Goal: Transaction & Acquisition: Obtain resource

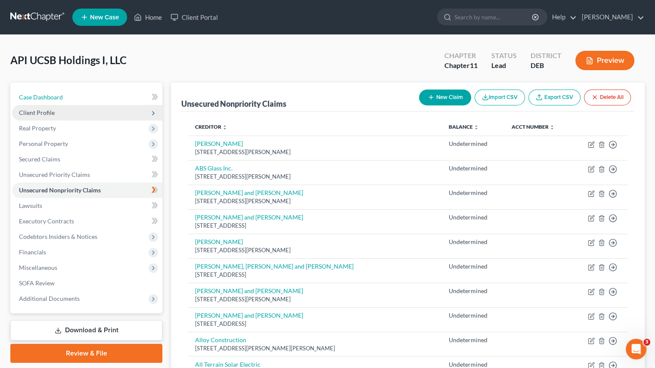
drag, startPoint x: 64, startPoint y: 93, endPoint x: 64, endPoint y: 111, distance: 18.5
click at [64, 93] on link "Case Dashboard" at bounding box center [87, 97] width 150 height 15
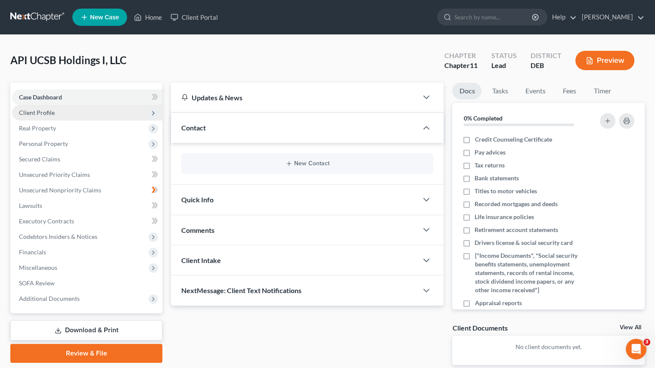
click at [46, 111] on span "Client Profile" at bounding box center [37, 112] width 36 height 7
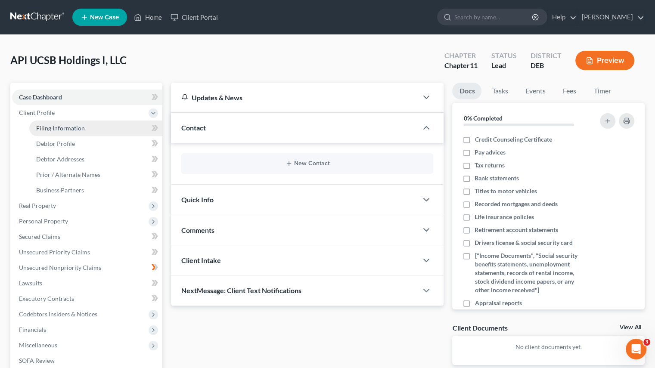
click at [62, 132] on link "Filing Information" at bounding box center [95, 127] width 133 height 15
select select "3"
select select "1"
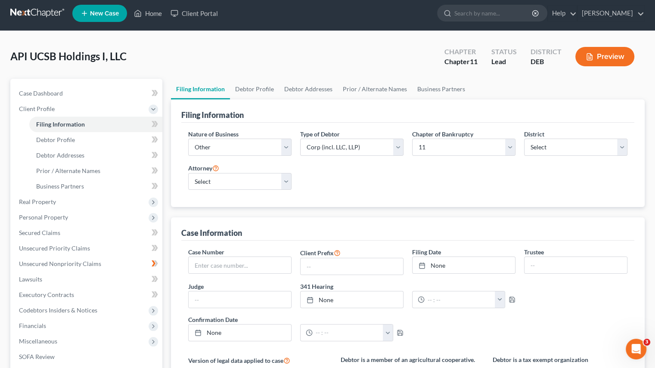
scroll to position [2, 0]
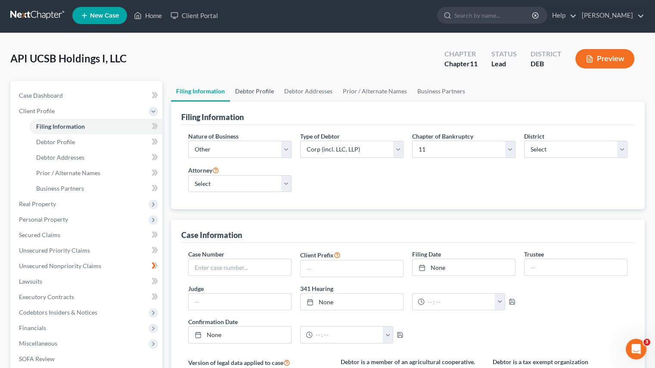
click at [256, 89] on link "Debtor Profile" at bounding box center [254, 91] width 49 height 21
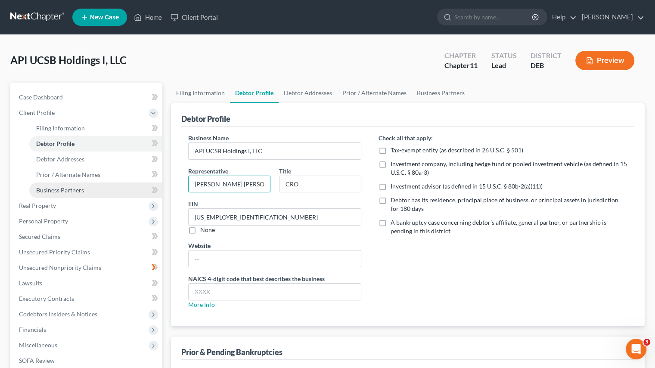
drag, startPoint x: 241, startPoint y: 188, endPoint x: 107, endPoint y: 185, distance: 134.3
click at [106, 185] on div "Petition Navigation Case Dashboard Payments Invoices Payments Payments Credit R…" at bounding box center [327, 262] width 643 height 358
paste input "[PERSON_NAME]"
type input "[PERSON_NAME]"
drag, startPoint x: 327, startPoint y: 187, endPoint x: 249, endPoint y: 187, distance: 78.3
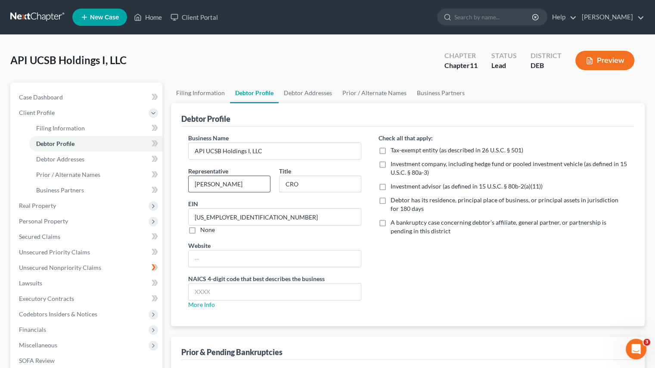
click at [250, 187] on div "Representative [PERSON_NAME] Title CRO" at bounding box center [275, 183] width 182 height 33
drag, startPoint x: 325, startPoint y: 187, endPoint x: 204, endPoint y: 181, distance: 121.9
click at [204, 182] on div "Representative [PERSON_NAME] Title Managin P" at bounding box center [275, 183] width 182 height 33
paste input "g Principal"
type input "Managing Principal"
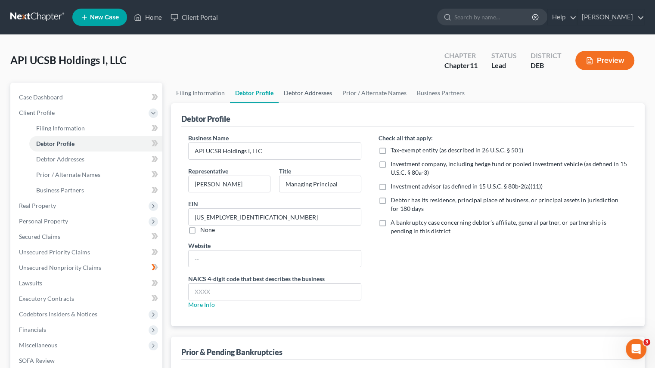
click at [297, 89] on link "Debtor Addresses" at bounding box center [307, 93] width 59 height 21
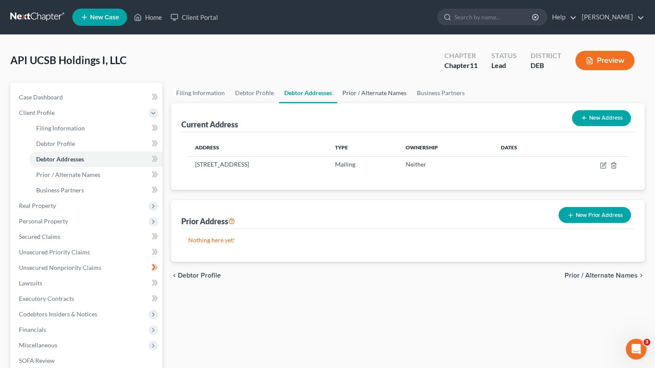
click at [381, 93] on link "Prior / Alternate Names" at bounding box center [374, 93] width 74 height 21
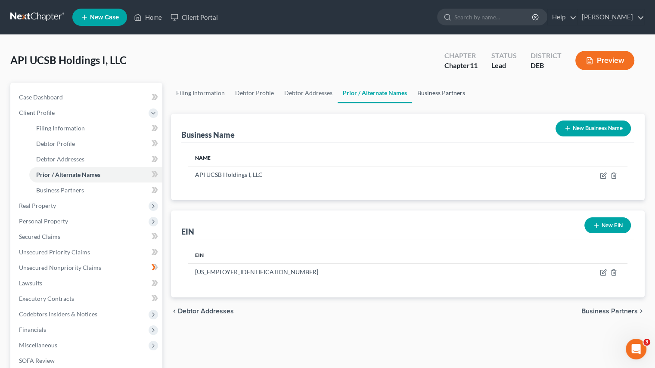
click at [423, 92] on link "Business Partners" at bounding box center [441, 93] width 58 height 21
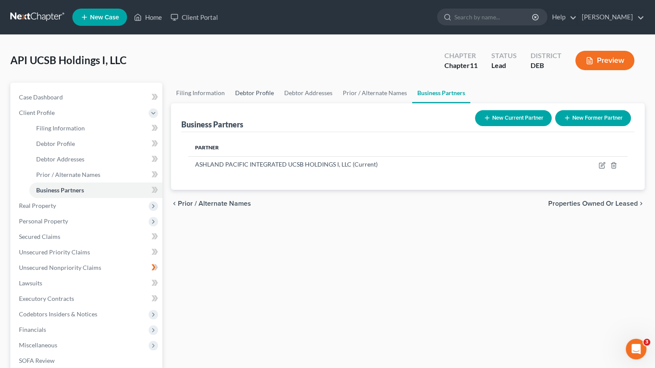
click at [259, 93] on link "Debtor Profile" at bounding box center [254, 93] width 49 height 21
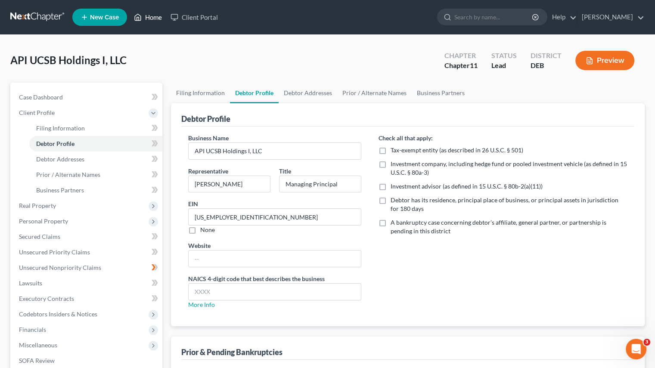
click at [151, 18] on link "Home" at bounding box center [148, 16] width 37 height 15
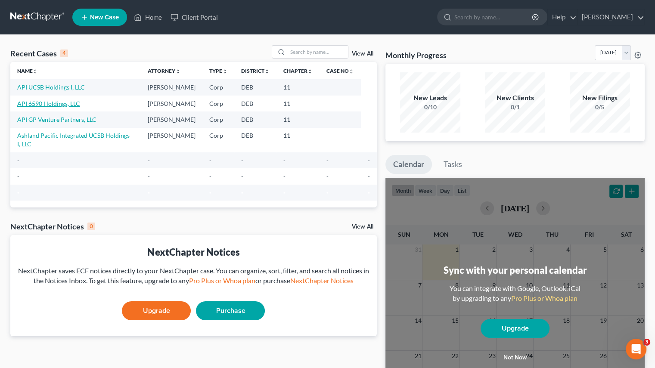
click at [56, 105] on link "API 6590 Holdings, LLC" at bounding box center [48, 103] width 63 height 7
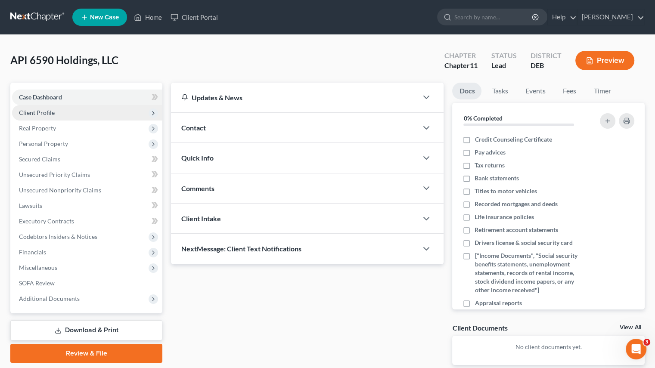
click at [50, 111] on span "Client Profile" at bounding box center [37, 112] width 36 height 7
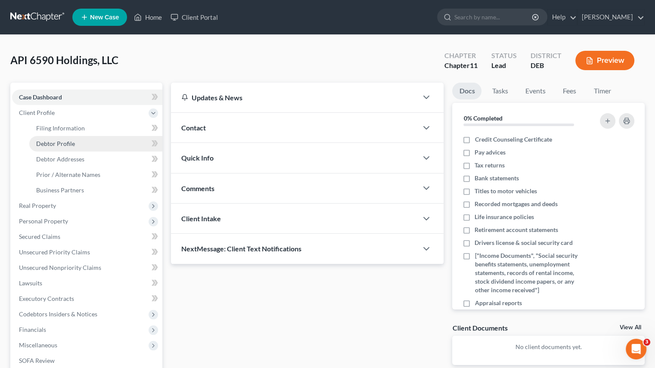
click at [60, 147] on link "Debtor Profile" at bounding box center [95, 143] width 133 height 15
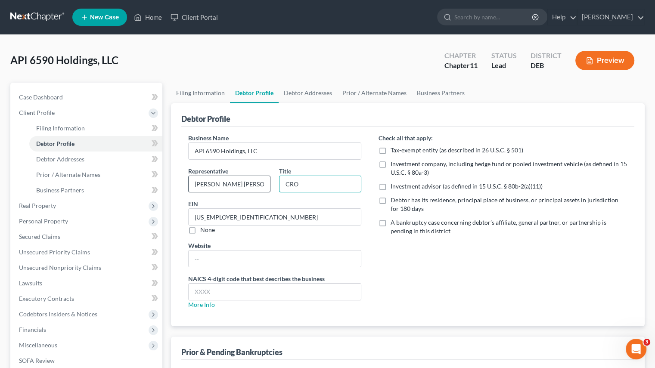
drag, startPoint x: 311, startPoint y: 185, endPoint x: 213, endPoint y: 185, distance: 97.7
click at [214, 185] on div "Representative [PERSON_NAME] [PERSON_NAME] Title CRO" at bounding box center [275, 183] width 182 height 33
paste input "Managing Principal"
type input "Managing Principal"
drag, startPoint x: 232, startPoint y: 178, endPoint x: 60, endPoint y: 186, distance: 171.5
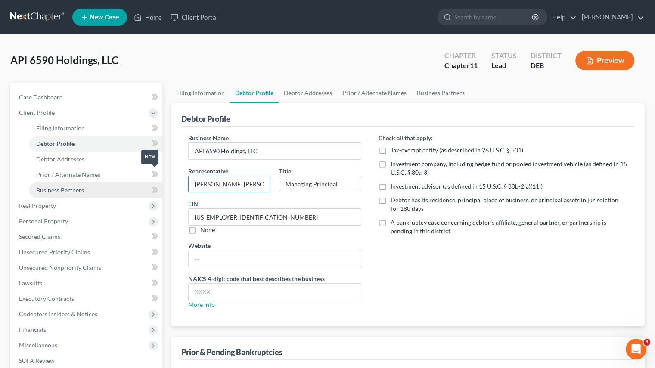
click at [49, 187] on div "Petition Navigation Case Dashboard Payments Invoices Payments Payments Credit R…" at bounding box center [327, 262] width 643 height 358
paste input "[PERSON_NAME]"
type input "[PERSON_NAME]"
click at [151, 15] on link "Home" at bounding box center [148, 16] width 37 height 15
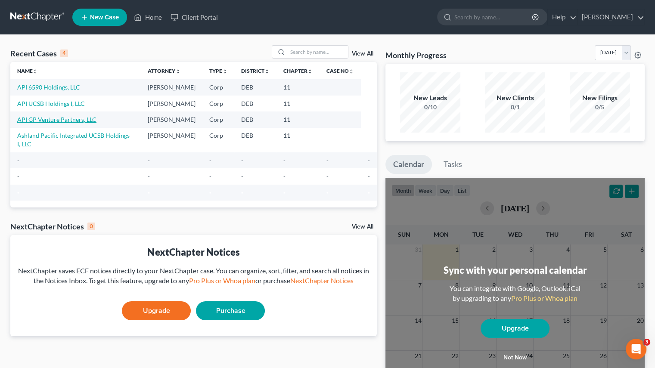
click at [51, 122] on link "API GP Venture Partners, LLC" at bounding box center [56, 119] width 79 height 7
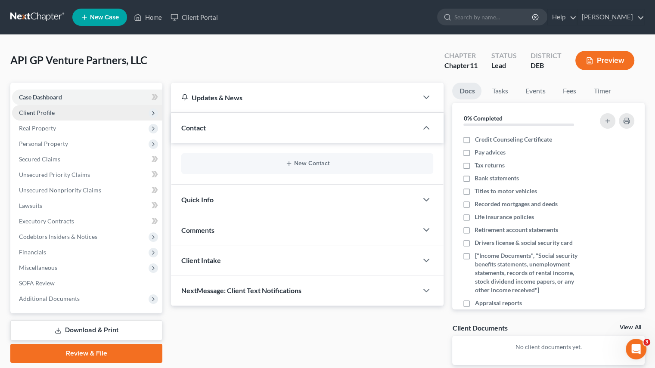
click at [29, 115] on span "Client Profile" at bounding box center [37, 112] width 36 height 7
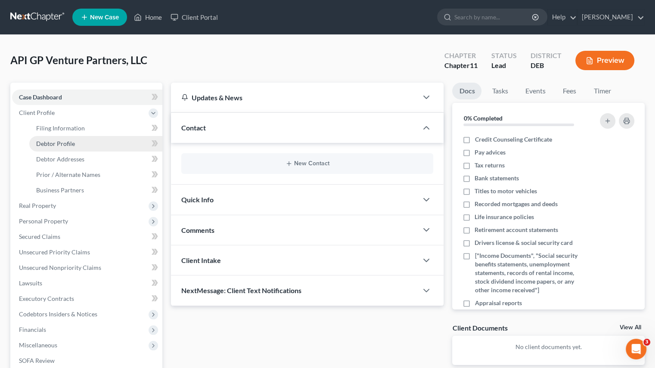
click at [46, 142] on span "Debtor Profile" at bounding box center [55, 143] width 39 height 7
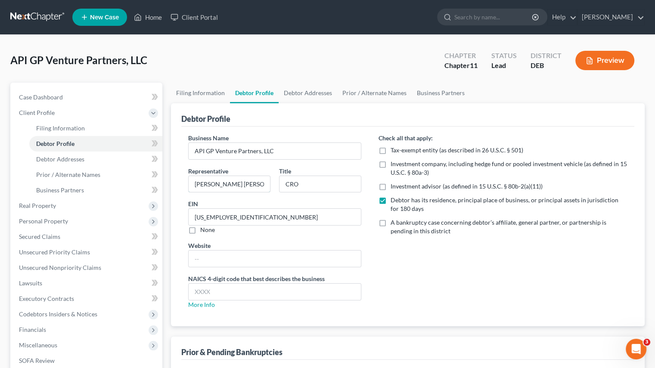
drag, startPoint x: 241, startPoint y: 186, endPoint x: 19, endPoint y: 184, distance: 221.2
click at [34, 185] on div "Petition Navigation Case Dashboard Payments Invoices Payments Payments Credit R…" at bounding box center [327, 262] width 643 height 358
paste input "[PERSON_NAME]"
type input "[PERSON_NAME]"
drag, startPoint x: 311, startPoint y: 185, endPoint x: 164, endPoint y: 160, distance: 149.3
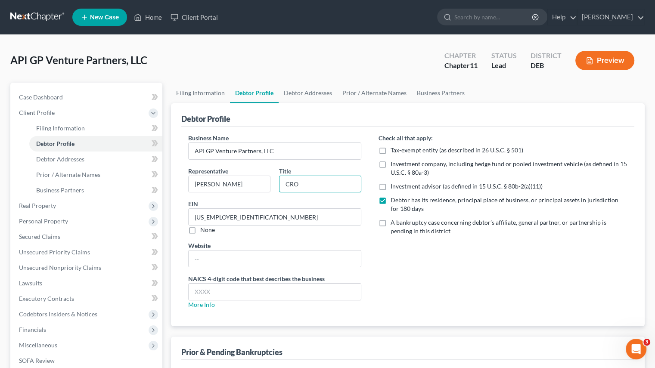
click at [168, 161] on div "Filing Information Debtor Profile Debtor Addresses Prior / Alternate Names Busi…" at bounding box center [408, 262] width 482 height 358
paste input "Managing Principal"
type input "Managing Principal"
click at [146, 13] on link "Home" at bounding box center [148, 16] width 37 height 15
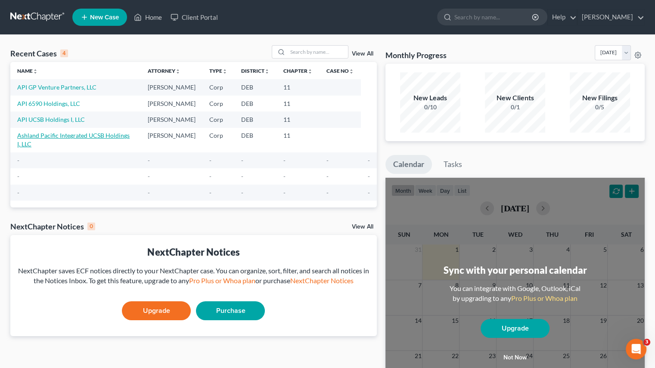
click at [58, 138] on link "Ashland Pacific Integrated UCSB Holdings I, LLC" at bounding box center [73, 140] width 112 height 16
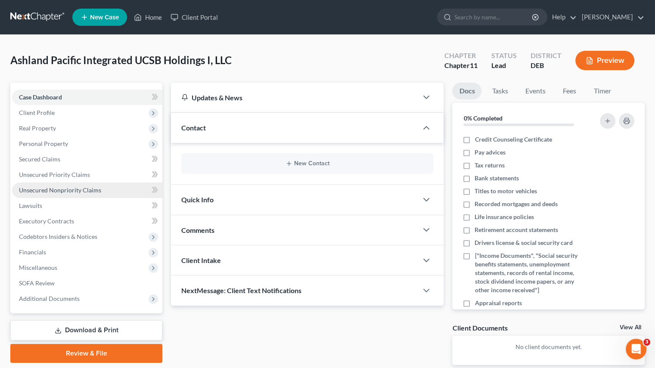
click at [72, 194] on link "Unsecured Nonpriority Claims" at bounding box center [87, 189] width 150 height 15
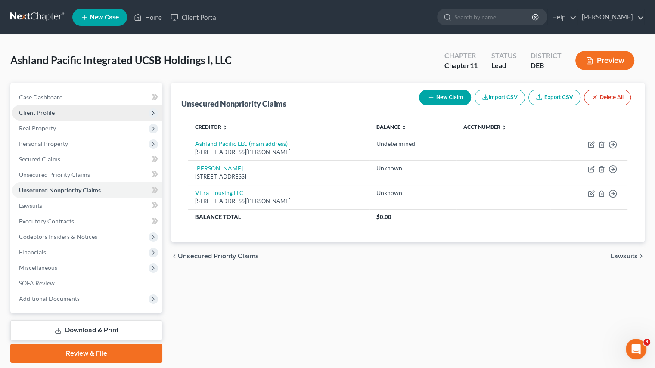
click at [46, 111] on span "Client Profile" at bounding box center [37, 112] width 36 height 7
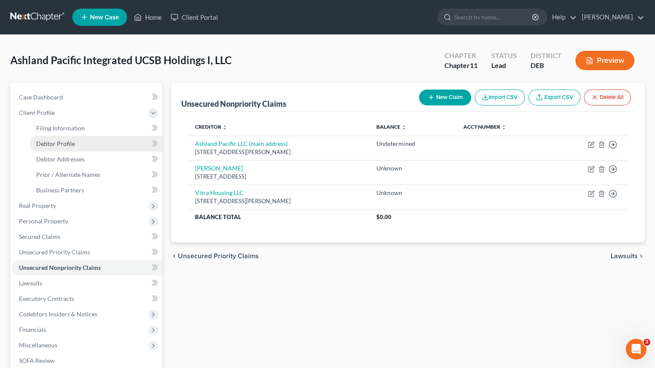
click at [59, 144] on span "Debtor Profile" at bounding box center [55, 143] width 39 height 7
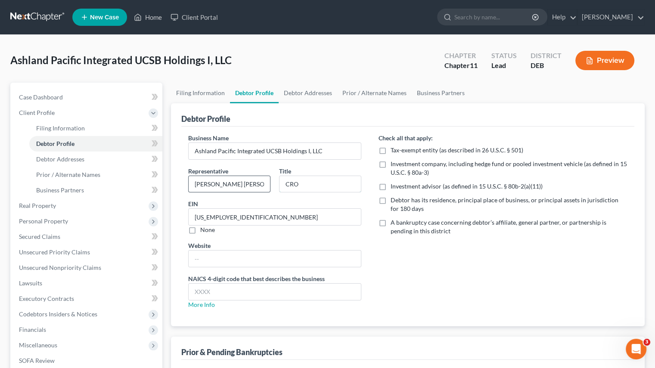
click at [236, 179] on div "Representative [PERSON_NAME] [PERSON_NAME] Title CRO" at bounding box center [275, 183] width 182 height 33
paste input "Managing Principal"
type input "Managing Principal"
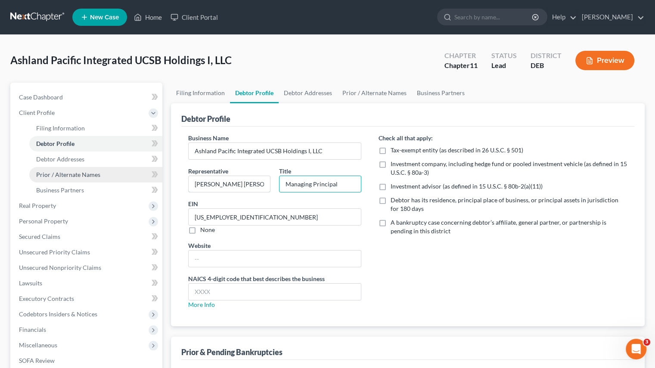
drag, startPoint x: 238, startPoint y: 180, endPoint x: 133, endPoint y: 182, distance: 105.0
click at [147, 182] on div "Petition Navigation Case Dashboard Payments Invoices Payments Payments Credit R…" at bounding box center [327, 262] width 643 height 358
paste input "[PERSON_NAME]"
type input "[PERSON_NAME]"
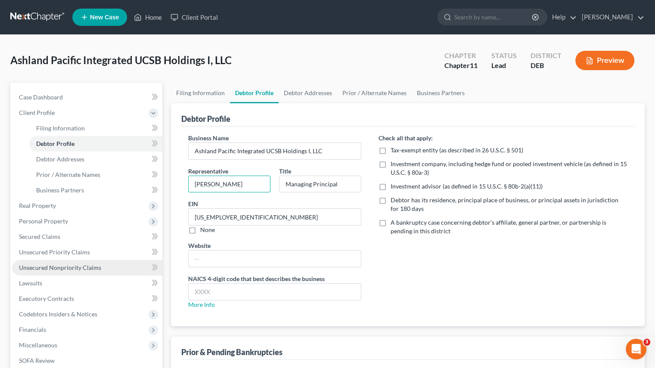
scroll to position [104, 0]
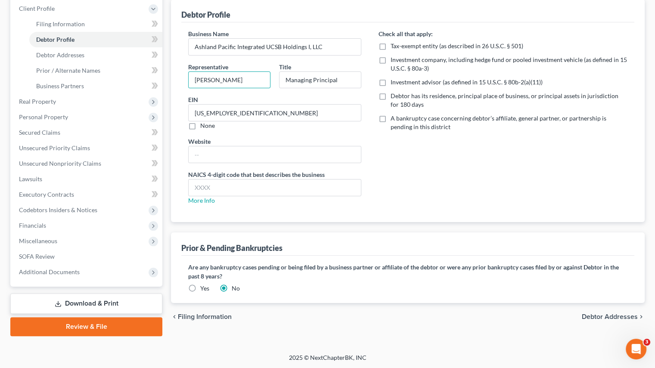
click at [106, 306] on link "Download & Print" at bounding box center [86, 304] width 152 height 20
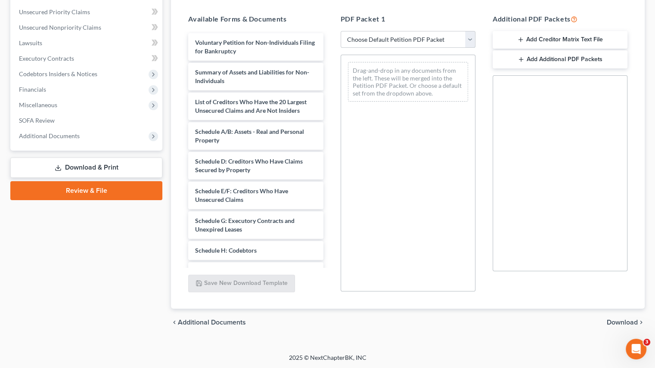
click at [472, 37] on select "Choose Default Petition PDF Packet Complete Bankruptcy Petition (all forms and …" at bounding box center [407, 39] width 135 height 17
select select "3"
click at [340, 31] on select "Choose Default Petition PDF Packet Complete Bankruptcy Petition (all forms and …" at bounding box center [407, 39] width 135 height 17
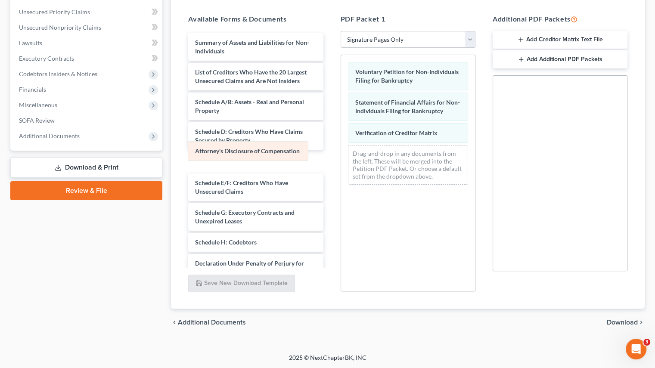
drag, startPoint x: 408, startPoint y: 155, endPoint x: 248, endPoint y: 153, distance: 159.7
click at [341, 153] on div "Attorney's Disclosure of Compensation Voluntary Petition for Non-Individuals Fi…" at bounding box center [408, 123] width 134 height 136
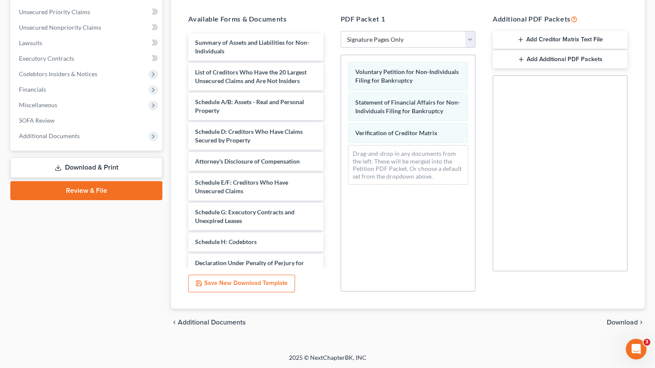
drag, startPoint x: 413, startPoint y: 324, endPoint x: 437, endPoint y: 308, distance: 28.9
click at [413, 324] on div "chevron_left Additional Documents Download chevron_right" at bounding box center [407, 323] width 473 height 28
click at [626, 319] on span "Download" at bounding box center [621, 322] width 31 height 7
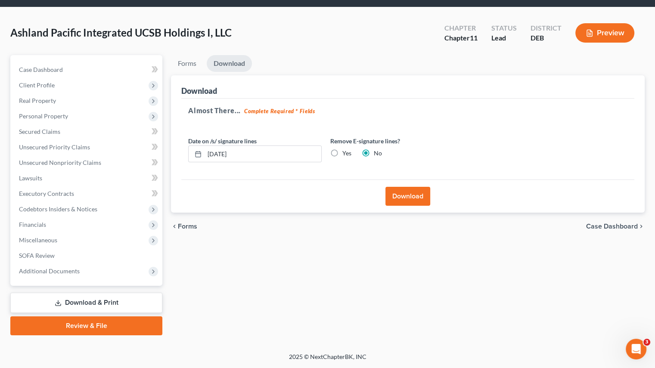
scroll to position [27, 0]
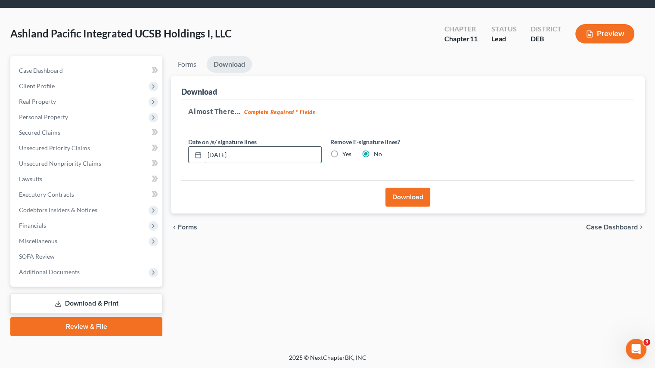
click at [223, 151] on input "[DATE]" at bounding box center [262, 155] width 117 height 16
type input "[DATE]"
click at [342, 153] on label "Yes" at bounding box center [346, 154] width 9 height 9
click at [346, 153] on input "Yes" at bounding box center [349, 153] width 6 height 6
radio input "true"
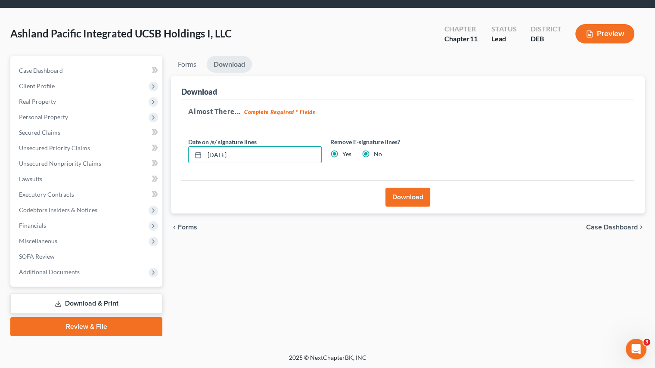
radio input "false"
click at [403, 192] on button "Download" at bounding box center [407, 197] width 45 height 19
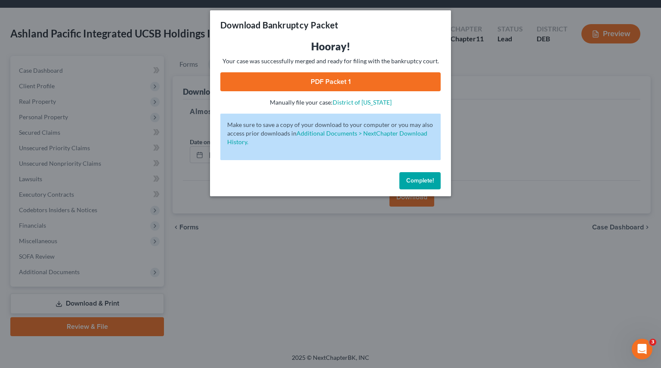
click at [332, 85] on link "PDF Packet 1" at bounding box center [330, 81] width 220 height 19
drag, startPoint x: 420, startPoint y: 179, endPoint x: 389, endPoint y: 171, distance: 32.0
click at [420, 179] on span "Complete!" at bounding box center [420, 180] width 28 height 7
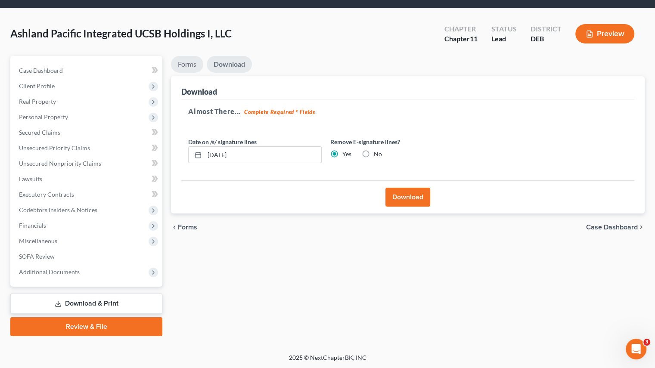
click at [188, 62] on link "Forms" at bounding box center [187, 64] width 32 height 17
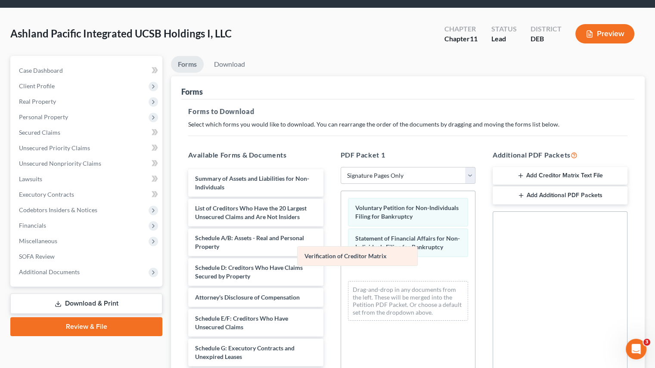
drag, startPoint x: 383, startPoint y: 269, endPoint x: 226, endPoint y: 245, distance: 158.4
click at [341, 246] on div "Verification of Creditor Matrix Voluntary Petition for Non-Individuals Filing f…" at bounding box center [408, 259] width 134 height 136
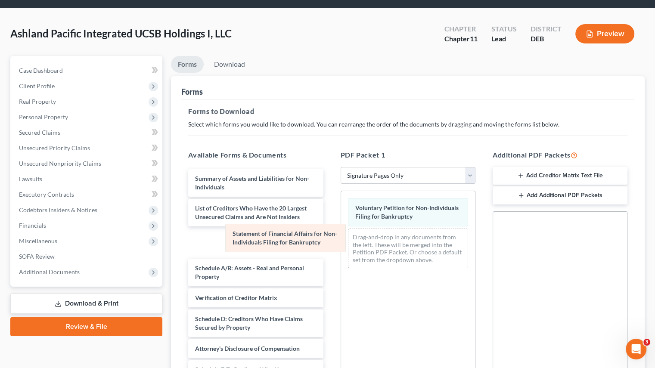
drag, startPoint x: 365, startPoint y: 237, endPoint x: 258, endPoint y: 233, distance: 106.8
click at [341, 233] on div "Statement of Financial Affairs for Non-Individuals Filing for Bankruptcy Volunt…" at bounding box center [408, 233] width 134 height 84
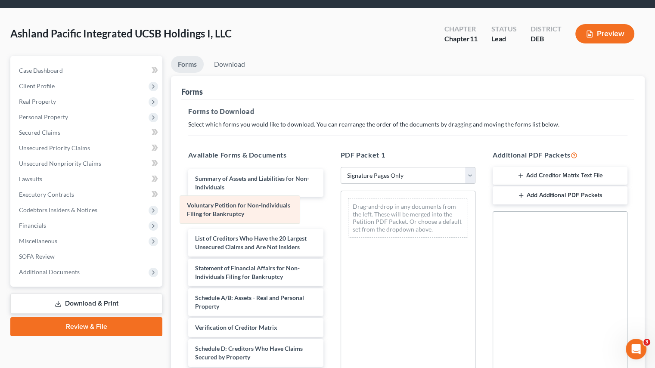
drag, startPoint x: 377, startPoint y: 213, endPoint x: 223, endPoint y: 212, distance: 153.6
click at [341, 212] on div "Voluntary Petition for Non-Individuals Filing for Bankruptcy Voluntary Petition…" at bounding box center [408, 217] width 134 height 53
click at [472, 175] on select "Choose Default Petition PDF Packet Complete Bankruptcy Petition (all forms and …" at bounding box center [407, 175] width 135 height 17
select select "4"
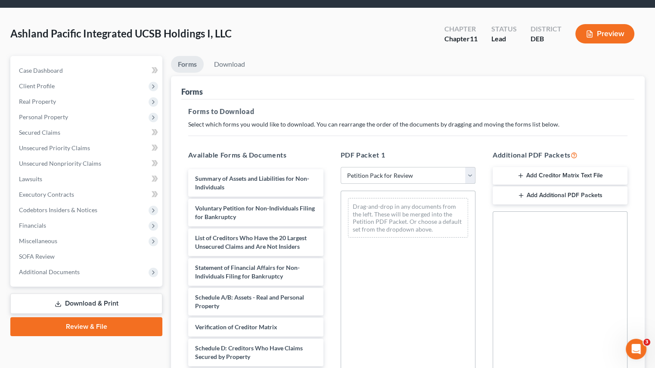
click at [340, 167] on select "Choose Default Petition PDF Packet Complete Bankruptcy Petition (all forms and …" at bounding box center [407, 175] width 135 height 17
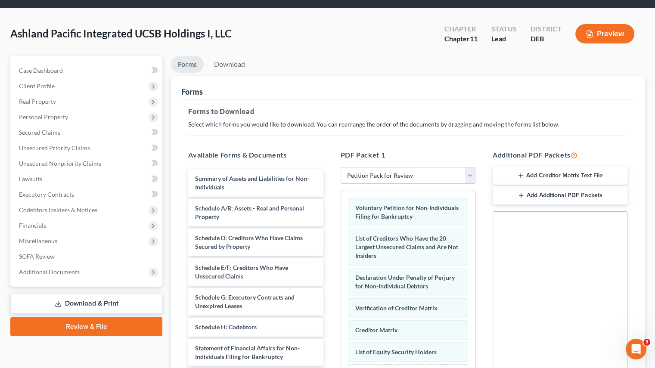
click at [484, 181] on div "Additional PDF Packets Add Creditor Matrix Text File Add Additional PDF Packets…" at bounding box center [560, 289] width 152 height 292
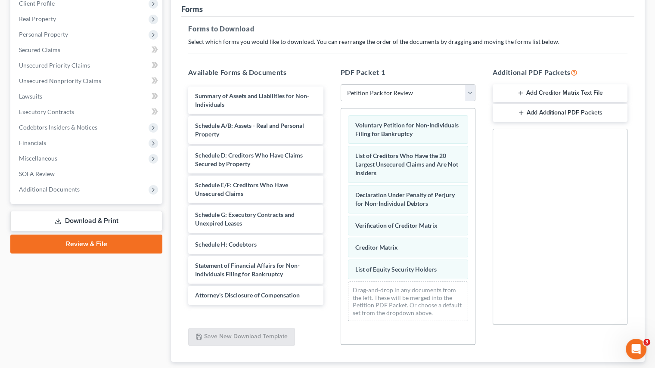
scroll to position [163, 0]
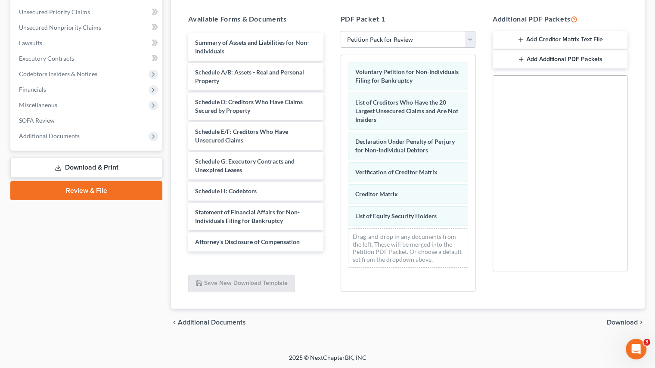
click at [623, 322] on span "Download" at bounding box center [621, 322] width 31 height 7
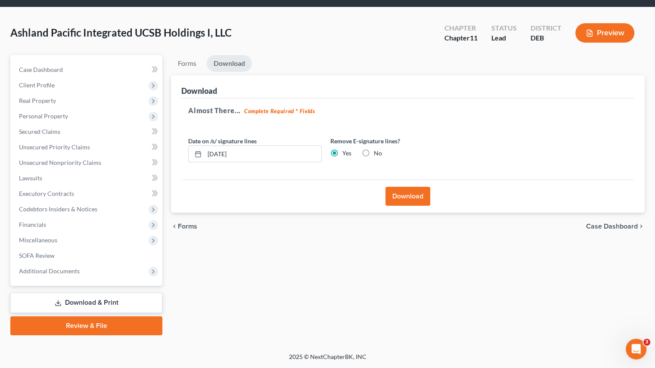
scroll to position [27, 0]
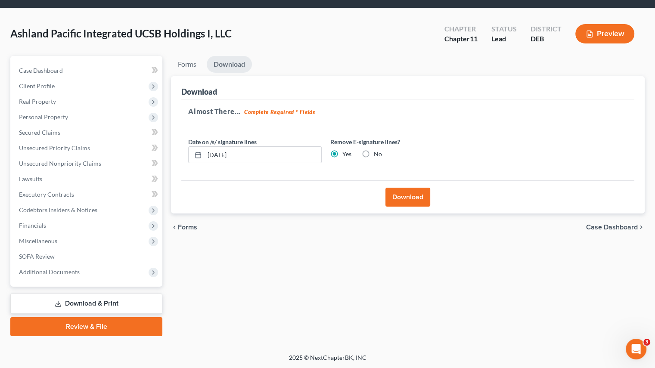
click at [400, 198] on button "Download" at bounding box center [407, 197] width 45 height 19
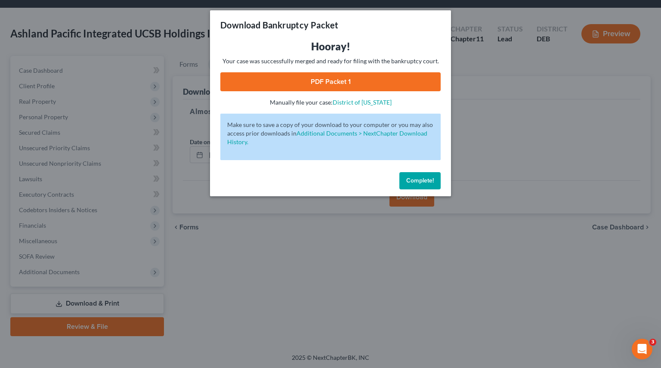
drag, startPoint x: 318, startPoint y: 83, endPoint x: 392, endPoint y: 118, distance: 82.0
click at [318, 83] on link "PDF Packet 1" at bounding box center [330, 81] width 220 height 19
click at [413, 181] on span "Complete!" at bounding box center [420, 180] width 28 height 7
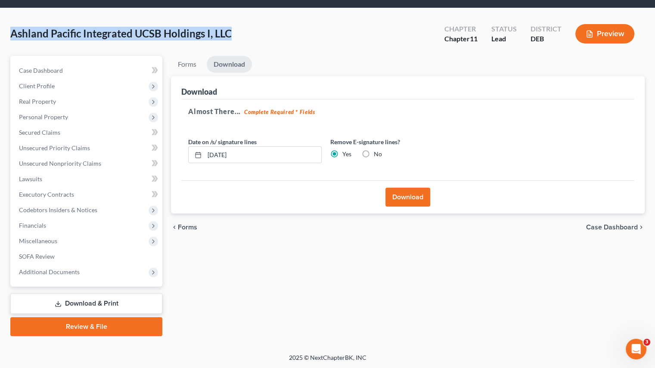
drag, startPoint x: 10, startPoint y: 32, endPoint x: 229, endPoint y: 35, distance: 218.6
click at [229, 35] on span "Ashland Pacific Integrated UCSB Holdings I, LLC" at bounding box center [120, 33] width 221 height 12
copy span "Ashland Pacific Integrated UCSB Holdings I, LLC"
click at [250, 36] on div "Ashland Pacific Integrated UCSB Holdings I, LLC Upgraded Chapter Chapter 11 Sta…" at bounding box center [327, 37] width 634 height 37
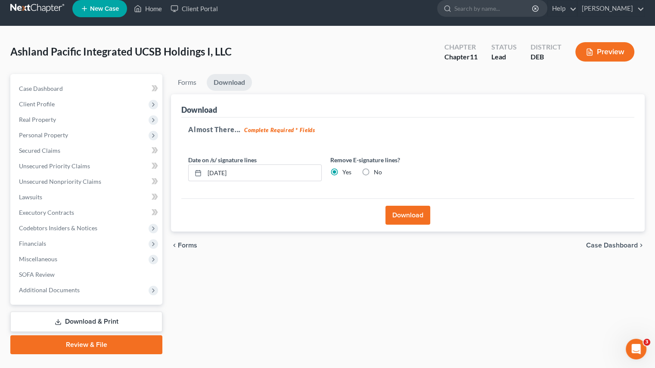
scroll to position [0, 0]
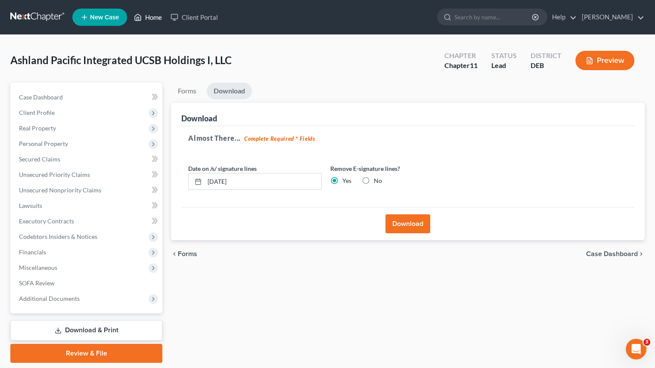
drag, startPoint x: 160, startPoint y: 13, endPoint x: 181, endPoint y: 33, distance: 28.9
click at [160, 13] on link "Home" at bounding box center [148, 16] width 37 height 15
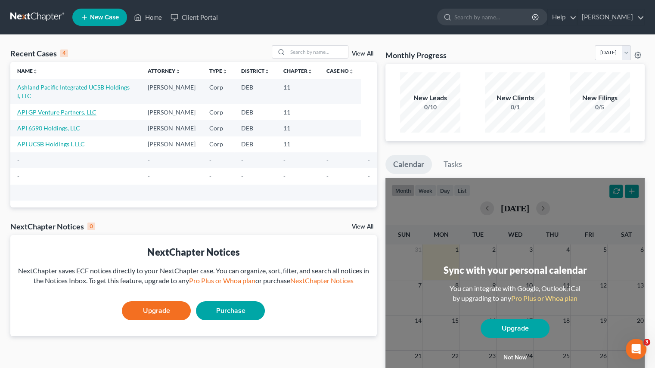
click at [59, 108] on link "API GP Venture Partners, LLC" at bounding box center [56, 111] width 79 height 7
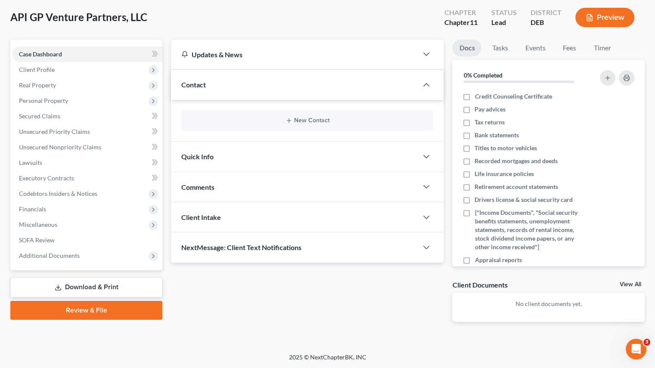
click at [103, 280] on link "Download & Print" at bounding box center [86, 287] width 152 height 20
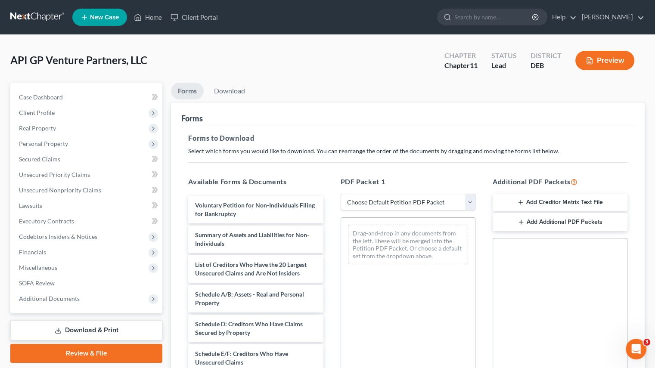
click at [473, 202] on select "Choose Default Petition PDF Packet Complete Bankruptcy Petition (all forms and …" at bounding box center [407, 202] width 135 height 17
select select "4"
click at [340, 194] on select "Choose Default Petition PDF Packet Complete Bankruptcy Petition (all forms and …" at bounding box center [407, 202] width 135 height 17
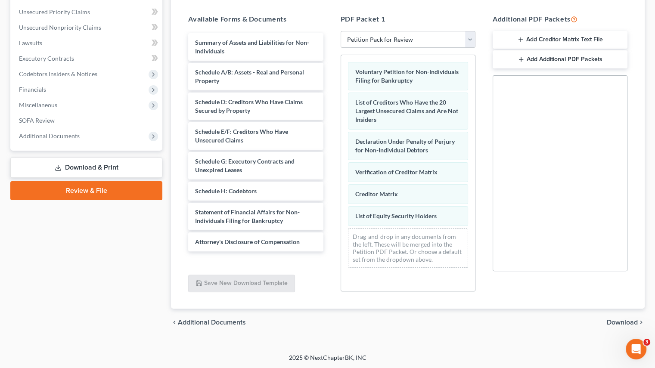
click at [617, 321] on span "Download" at bounding box center [621, 322] width 31 height 7
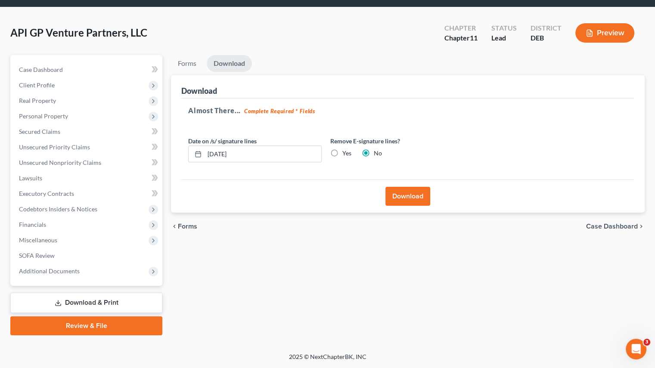
scroll to position [27, 0]
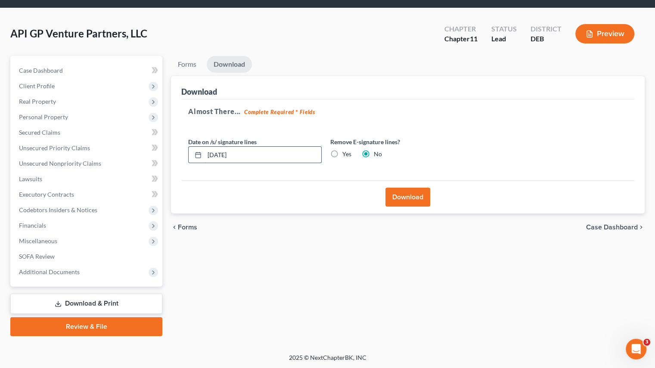
click at [223, 153] on input "[DATE]" at bounding box center [262, 155] width 117 height 16
type input "[DATE]"
click at [342, 151] on label "Yes" at bounding box center [346, 154] width 9 height 9
click at [346, 151] on input "Yes" at bounding box center [349, 153] width 6 height 6
radio input "true"
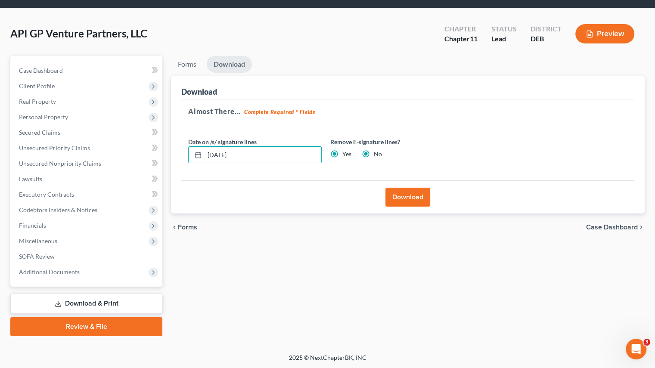
radio input "false"
click at [423, 197] on button "Download" at bounding box center [407, 197] width 45 height 19
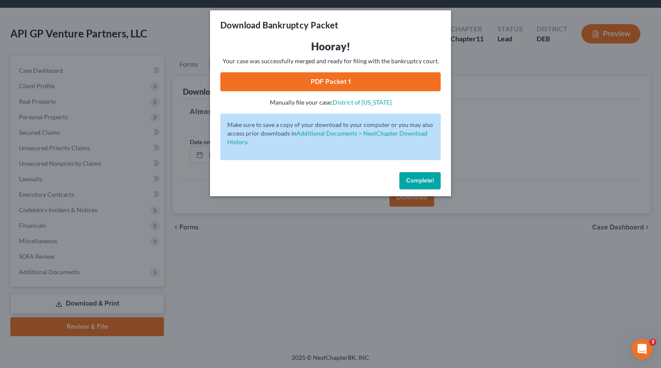
click at [331, 86] on link "PDF Packet 1" at bounding box center [330, 81] width 220 height 19
click at [413, 179] on span "Complete!" at bounding box center [420, 180] width 28 height 7
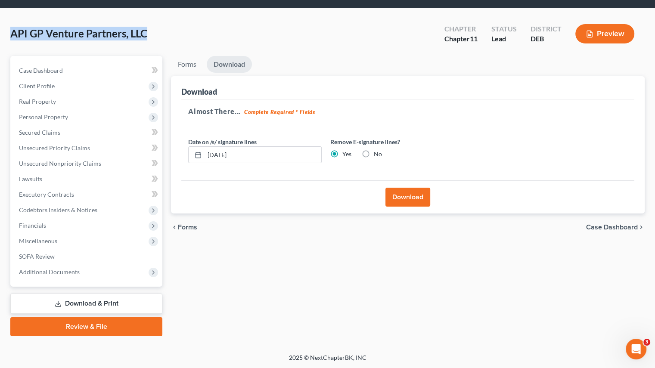
drag, startPoint x: 10, startPoint y: 31, endPoint x: 149, endPoint y: 30, distance: 139.0
click at [149, 30] on div "API GP Venture Partners, LLC Upgraded Chapter Chapter 11 Status Lead District D…" at bounding box center [327, 37] width 634 height 37
copy span "API GP Venture Partners, LLC"
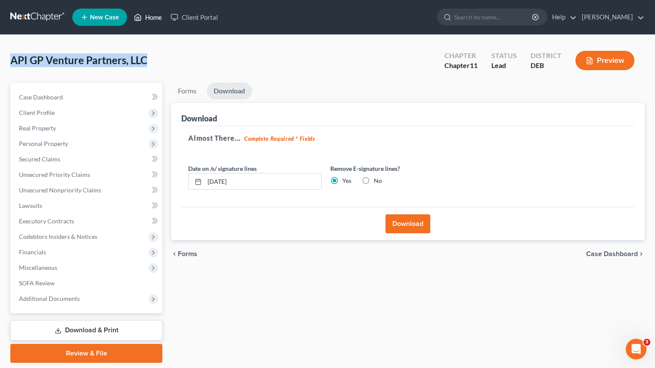
click at [144, 15] on link "Home" at bounding box center [148, 16] width 37 height 15
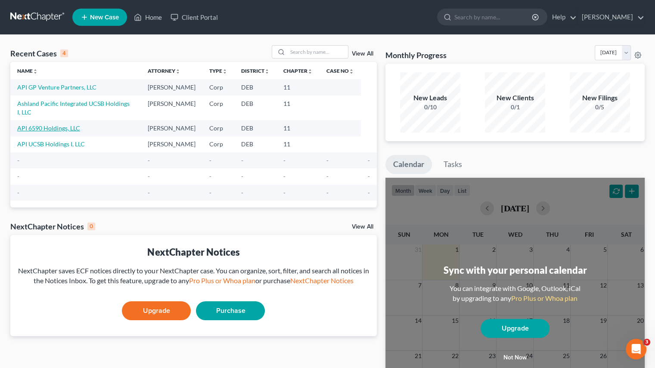
click at [48, 124] on link "API 6590 Holdings, LLC" at bounding box center [48, 127] width 63 height 7
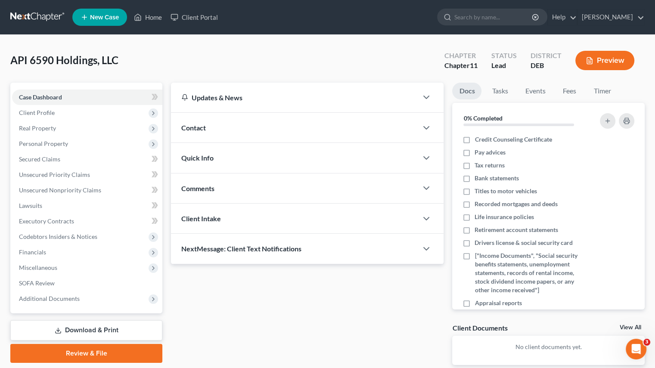
click at [107, 323] on link "Download & Print" at bounding box center [86, 330] width 152 height 20
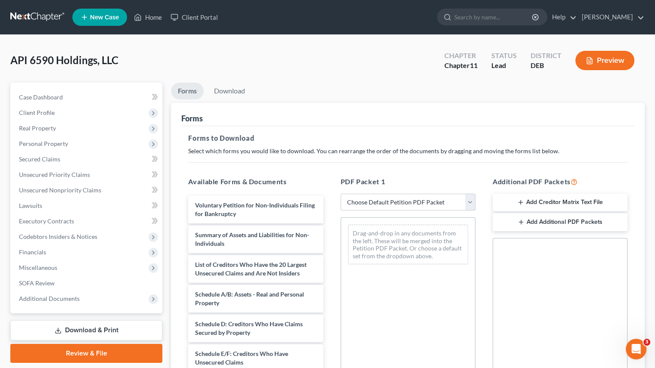
click at [467, 198] on select "Choose Default Petition PDF Packet Complete Bankruptcy Petition (all forms and …" at bounding box center [407, 202] width 135 height 17
select select "4"
click at [340, 194] on select "Choose Default Petition PDF Packet Complete Bankruptcy Petition (all forms and …" at bounding box center [407, 202] width 135 height 17
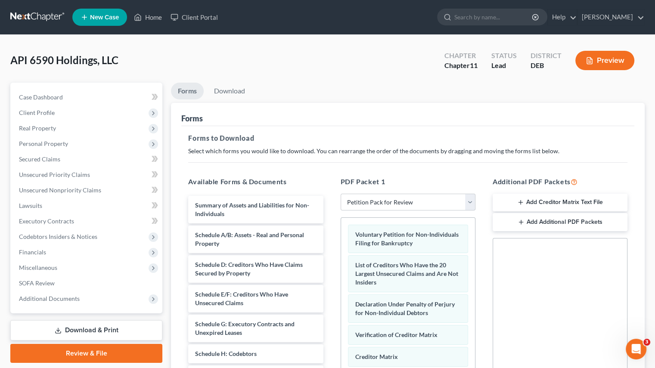
click at [484, 235] on div "Additional PDF Packets Add Creditor Matrix Text File Add Additional PDF Packets…" at bounding box center [560, 316] width 152 height 292
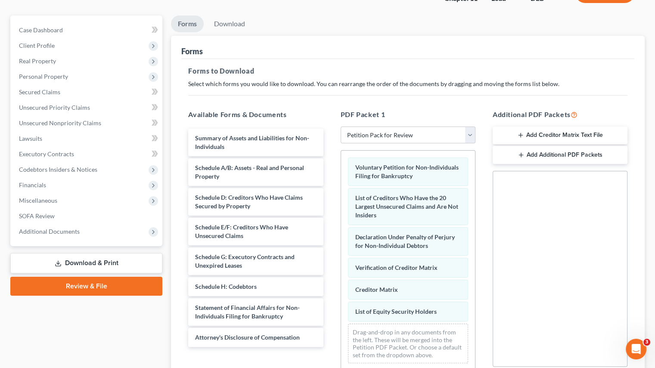
scroll to position [163, 0]
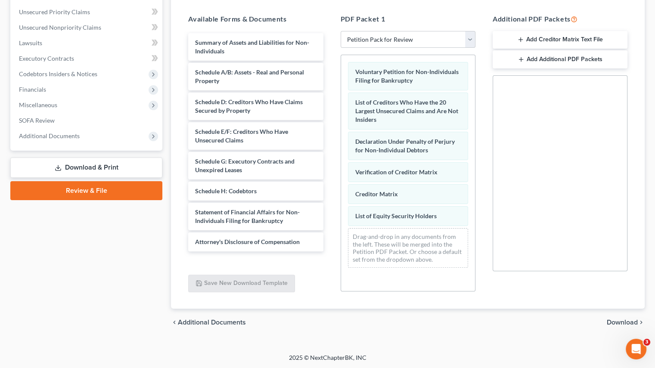
click at [614, 322] on span "Download" at bounding box center [621, 322] width 31 height 7
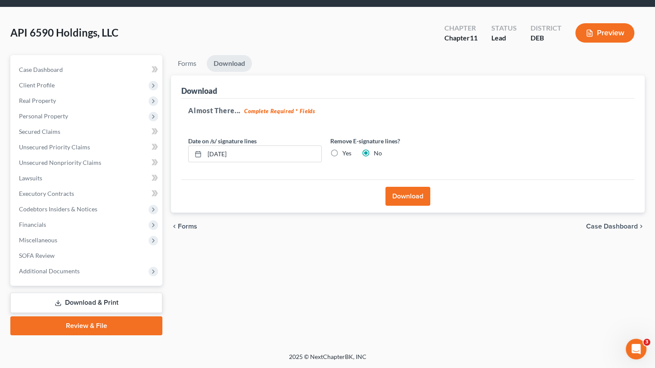
scroll to position [27, 0]
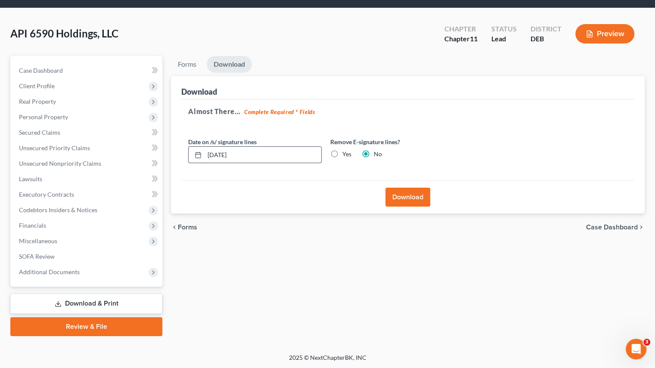
click at [225, 153] on input "[DATE]" at bounding box center [262, 155] width 117 height 16
click at [224, 153] on input "[DATE]" at bounding box center [262, 155] width 117 height 16
type input "[DATE]"
click at [342, 153] on label "Yes" at bounding box center [346, 154] width 9 height 9
click at [346, 153] on input "Yes" at bounding box center [349, 153] width 6 height 6
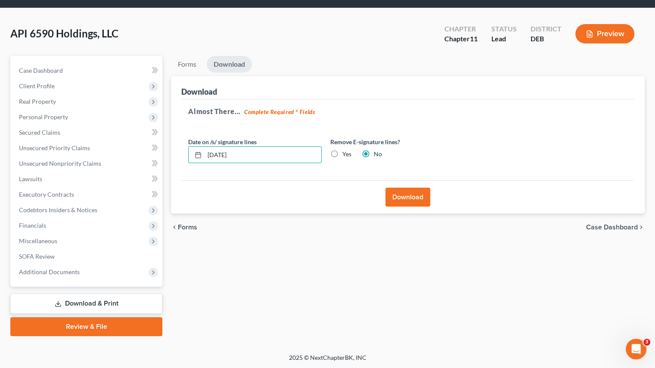
radio input "true"
radio input "false"
click at [420, 195] on button "Download" at bounding box center [407, 197] width 45 height 19
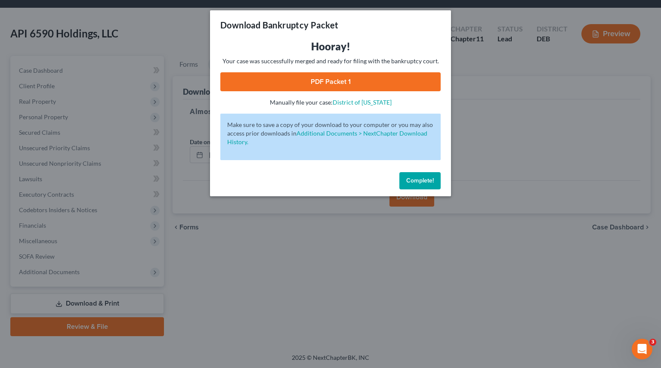
click at [328, 81] on link "PDF Packet 1" at bounding box center [330, 81] width 220 height 19
click at [412, 184] on span "Complete!" at bounding box center [420, 180] width 28 height 7
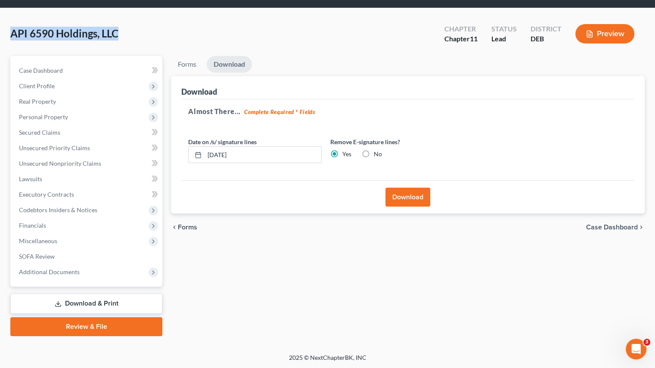
drag, startPoint x: 12, startPoint y: 36, endPoint x: 128, endPoint y: 35, distance: 115.3
click at [128, 35] on div "API 6590 Holdings, LLC Upgraded Chapter Chapter 11 Status Lead District DEB Pre…" at bounding box center [327, 37] width 634 height 37
copy span "API 6590 Holdings, LLC"
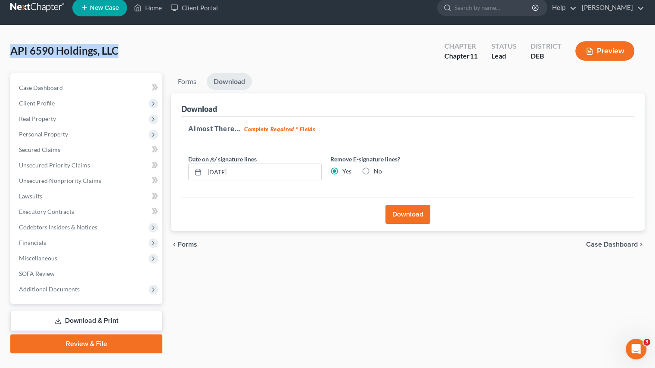
scroll to position [0, 0]
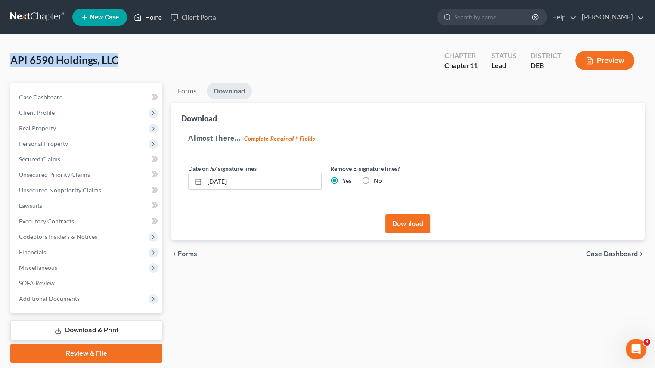
click at [149, 16] on link "Home" at bounding box center [148, 16] width 37 height 15
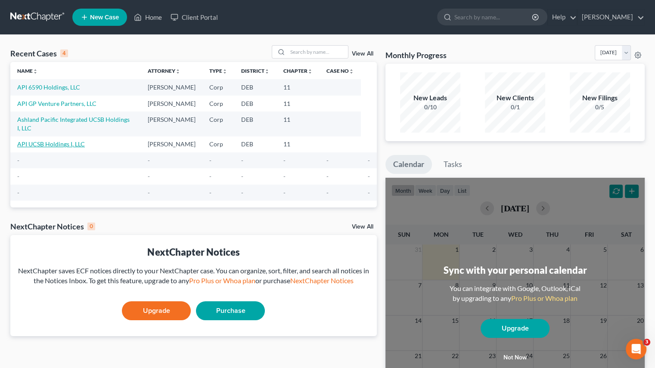
click at [40, 140] on link "API UCSB Holdings I, LLC" at bounding box center [51, 143] width 68 height 7
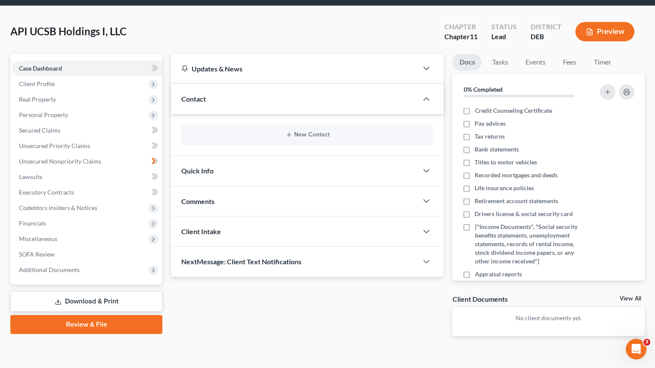
scroll to position [43, 0]
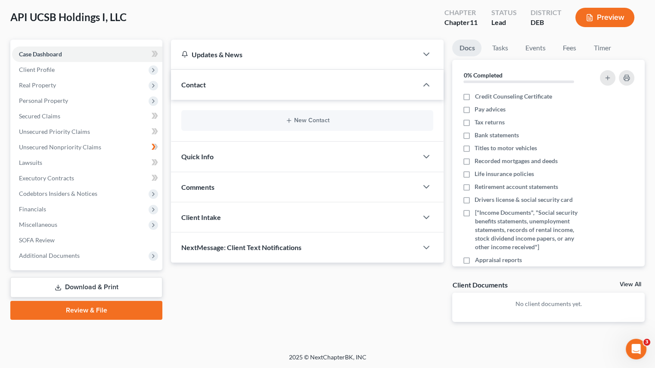
click at [71, 278] on link "Download & Print" at bounding box center [86, 287] width 152 height 20
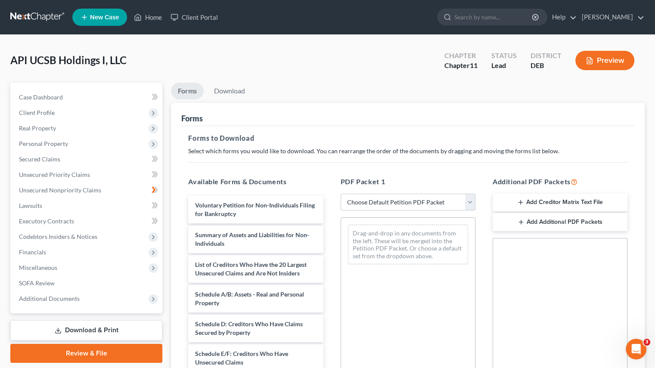
drag, startPoint x: 467, startPoint y: 199, endPoint x: 448, endPoint y: 204, distance: 19.9
click at [467, 199] on select "Choose Default Petition PDF Packet Complete Bankruptcy Petition (all forms and …" at bounding box center [407, 202] width 135 height 17
select select "4"
click at [340, 194] on select "Choose Default Petition PDF Packet Complete Bankruptcy Petition (all forms and …" at bounding box center [407, 202] width 135 height 17
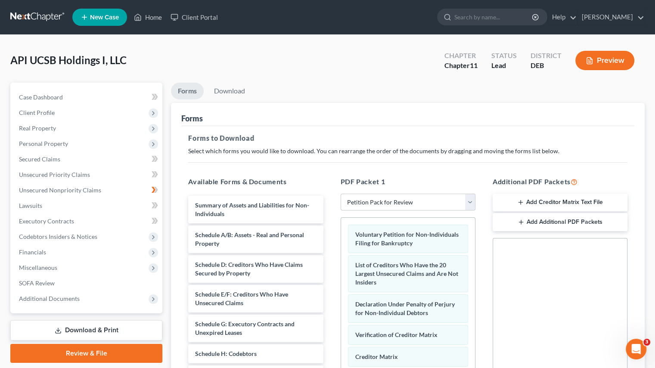
click at [479, 172] on div "PDF Packet 1 Choose Default Petition PDF Packet Complete Bankruptcy Petition (a…" at bounding box center [408, 316] width 152 height 292
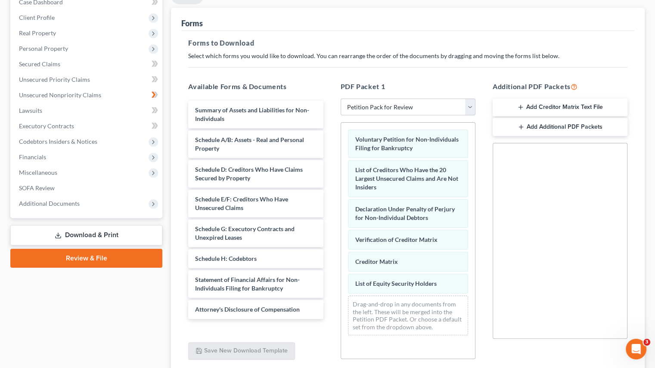
scroll to position [163, 0]
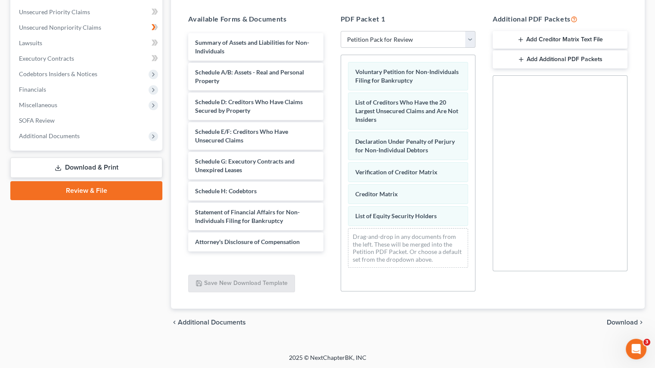
click at [625, 322] on span "Download" at bounding box center [621, 322] width 31 height 7
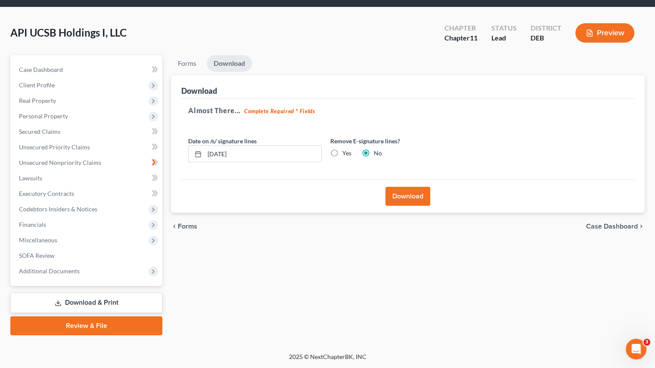
scroll to position [27, 0]
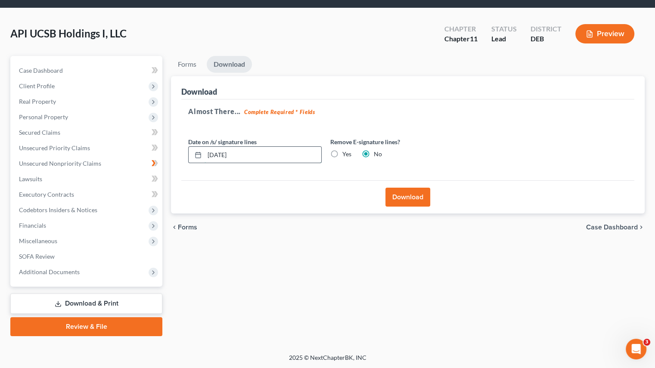
click at [224, 153] on input "[DATE]" at bounding box center [262, 155] width 117 height 16
type input "[DATE]"
click at [341, 155] on div "Yes" at bounding box center [340, 154] width 21 height 9
click at [342, 153] on label "Yes" at bounding box center [346, 154] width 9 height 9
click at [346, 153] on input "Yes" at bounding box center [349, 153] width 6 height 6
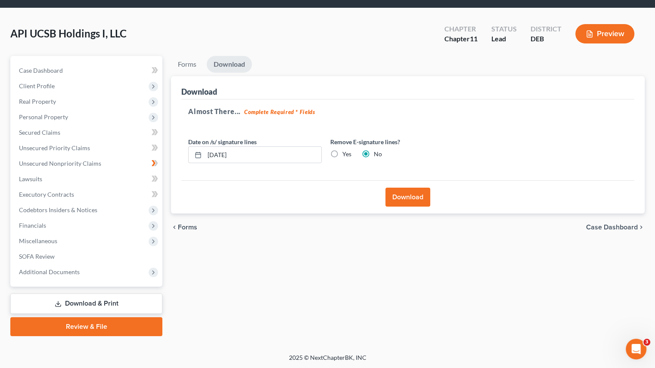
radio input "true"
radio input "false"
click at [401, 196] on button "Download" at bounding box center [407, 197] width 45 height 19
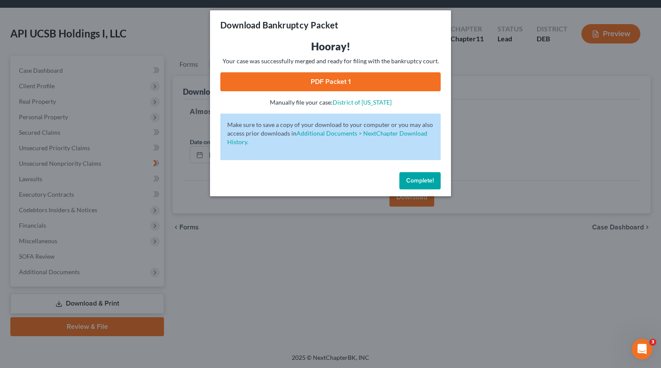
click at [331, 77] on link "PDF Packet 1" at bounding box center [330, 81] width 220 height 19
click at [420, 185] on button "Complete!" at bounding box center [419, 180] width 41 height 17
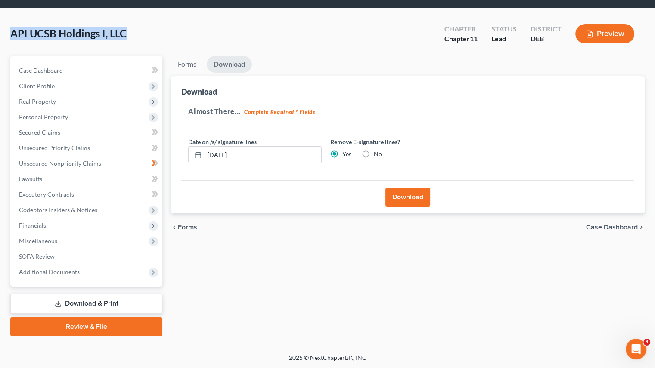
drag, startPoint x: 10, startPoint y: 31, endPoint x: 131, endPoint y: 32, distance: 120.5
click at [131, 32] on div "API UCSB Holdings I, LLC Upgraded Chapter Chapter 11 Status Lead District DEB P…" at bounding box center [327, 37] width 634 height 37
copy span "API UCSB Holdings I, LLC"
